Goal: Navigation & Orientation: Find specific page/section

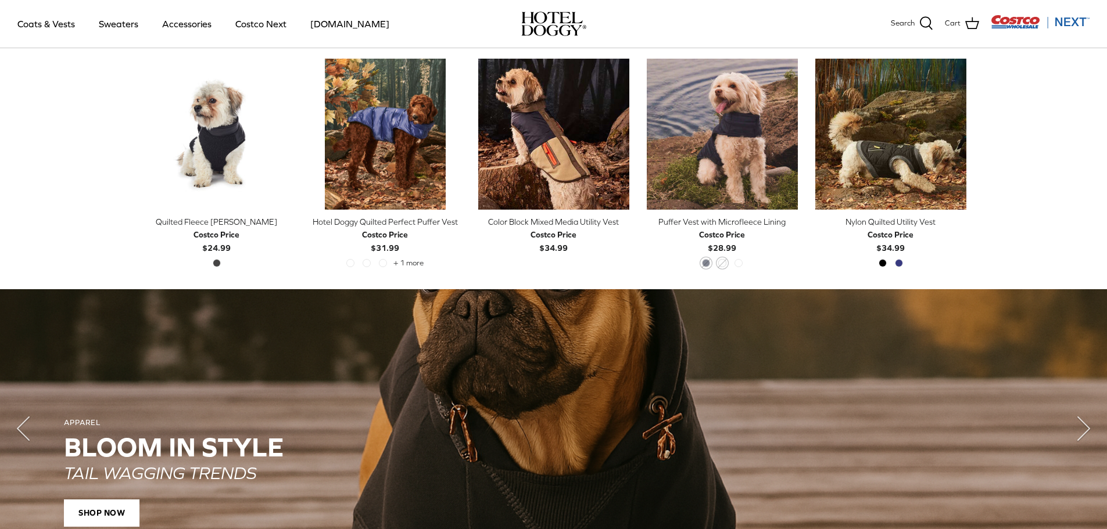
scroll to position [456, 0]
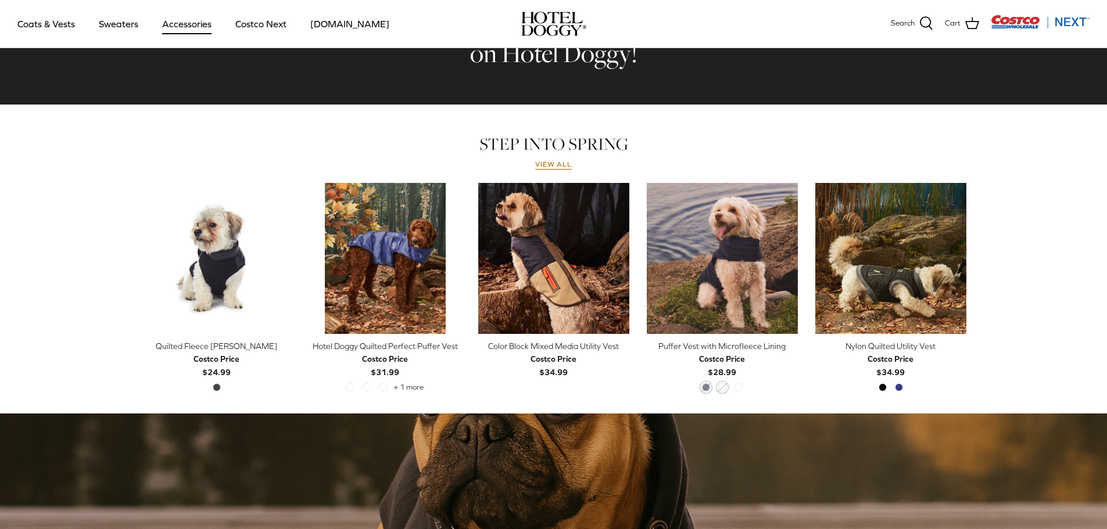
click at [179, 26] on link "Accessories" at bounding box center [187, 24] width 70 height 40
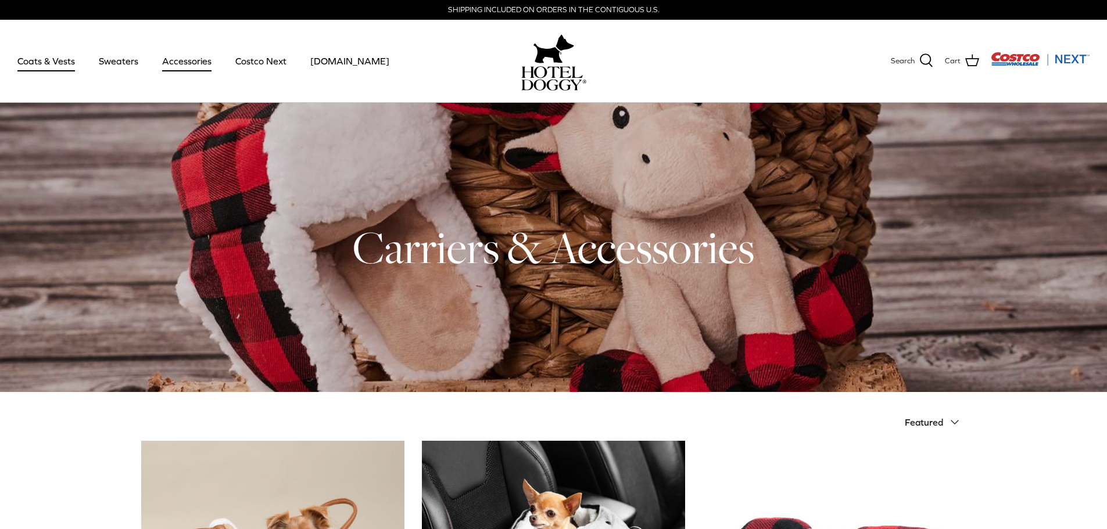
click at [62, 64] on link "Coats & Vests" at bounding box center [46, 61] width 78 height 40
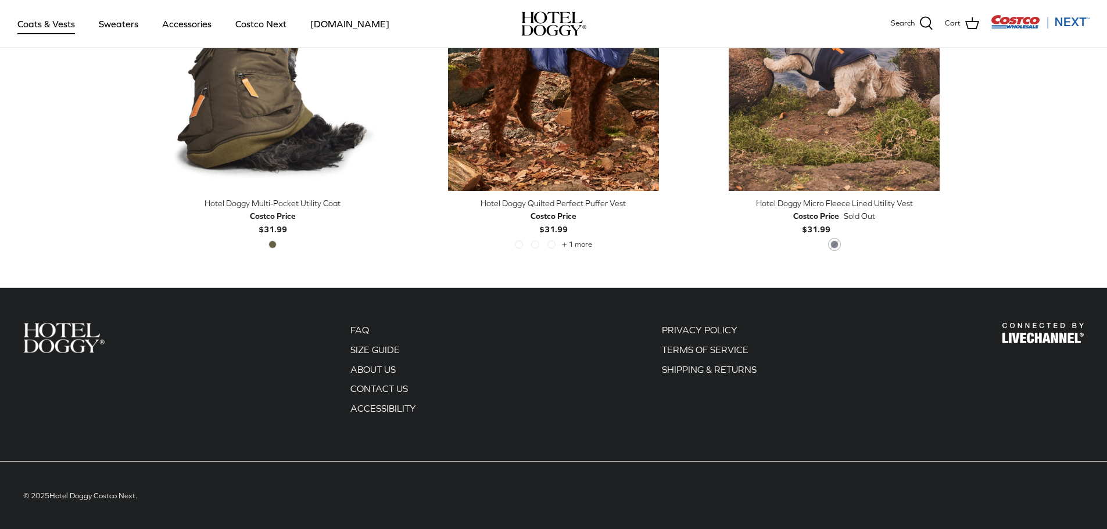
scroll to position [2558, 0]
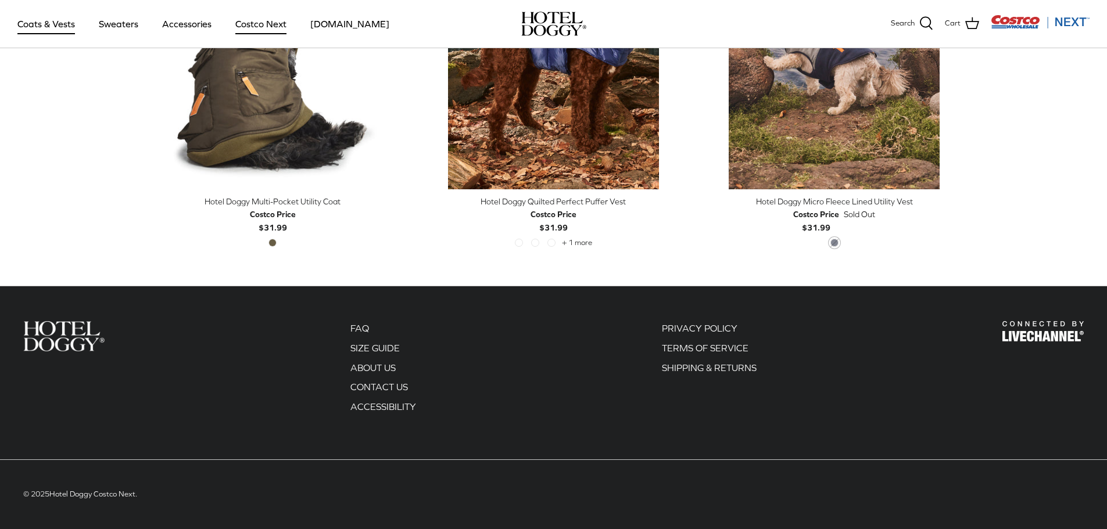
click at [263, 31] on link "Costco Next" at bounding box center [261, 24] width 72 height 40
